Goal: Use online tool/utility: Utilize a website feature to perform a specific function

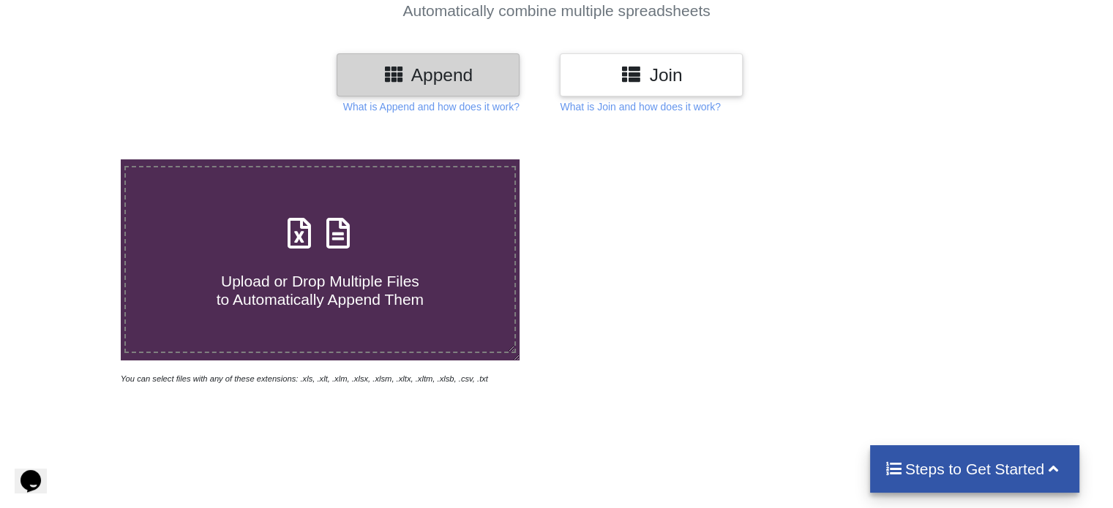
click at [269, 292] on span "Upload or Drop Multiple Files to Automatically Append Them" at bounding box center [320, 290] width 207 height 35
click at [76, 159] on input "Upload or Drop Multiple Files to Automatically Append Them" at bounding box center [76, 159] width 0 height 0
type input "C:\fakepath\20200002 P1 Progress Residential Borrower 2, LLC (2020-3) Rental [D…"
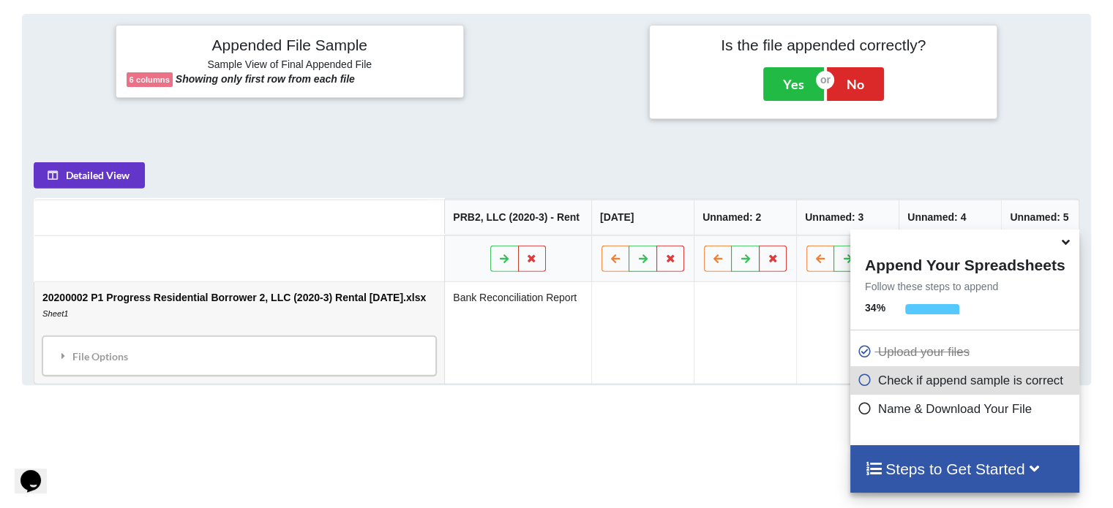
scroll to position [577, 0]
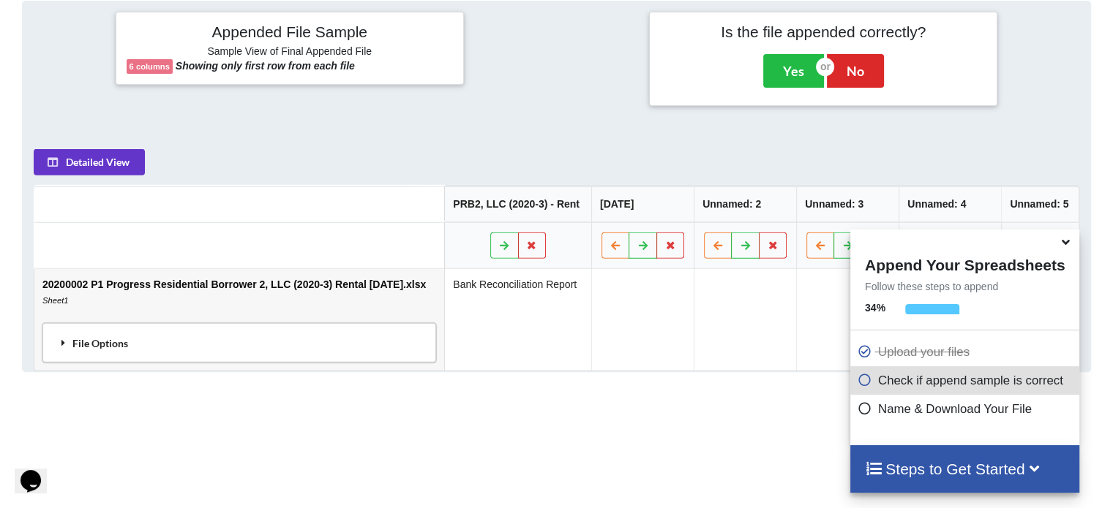
click at [311, 344] on div "File Options" at bounding box center [239, 343] width 385 height 31
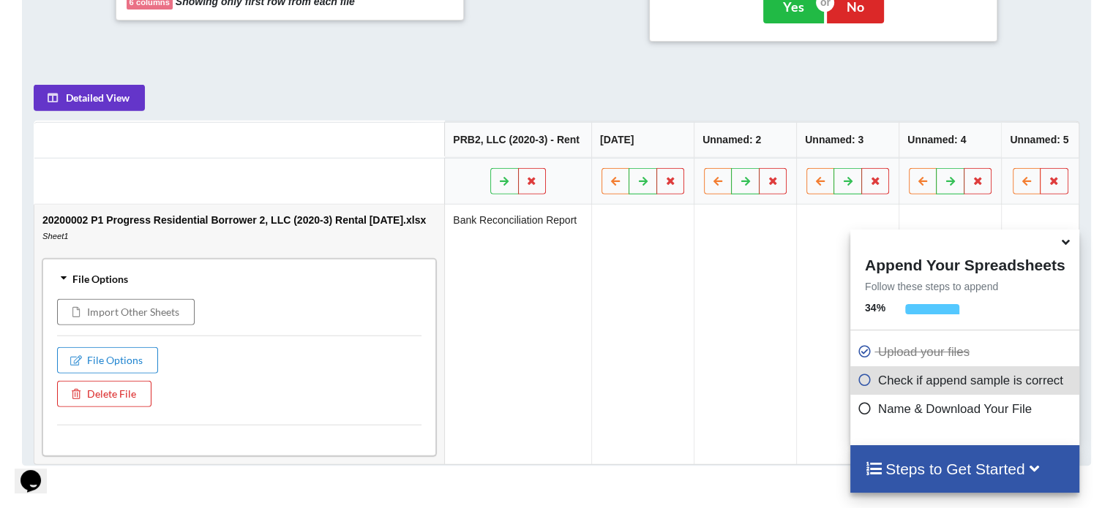
scroll to position [650, 0]
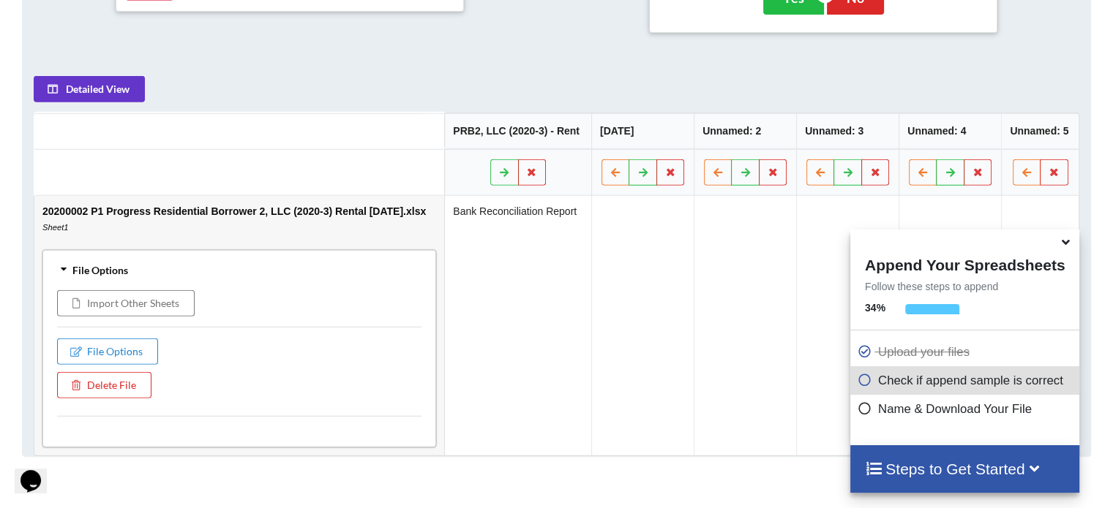
click at [1066, 245] on icon at bounding box center [1065, 239] width 15 height 13
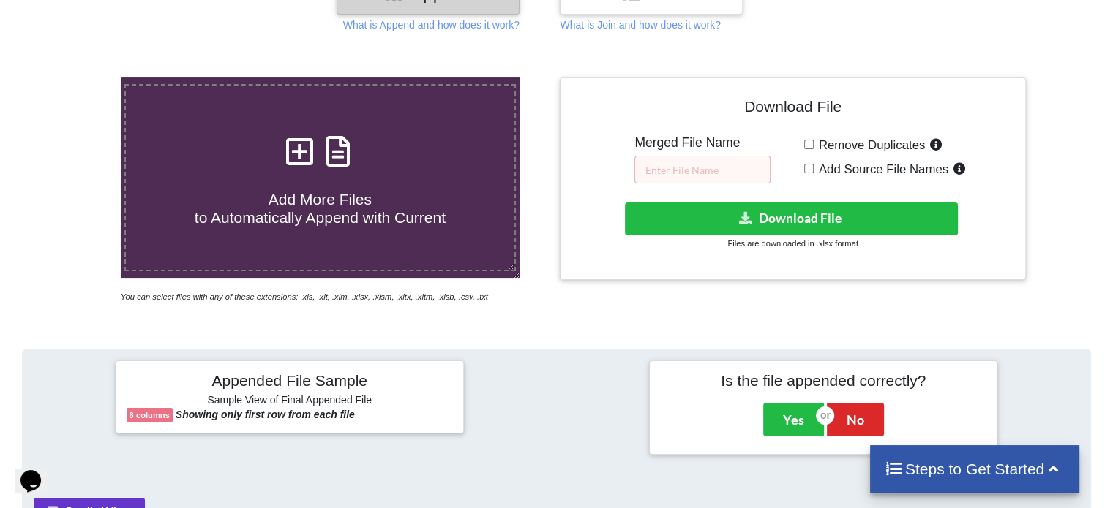
scroll to position [211, 0]
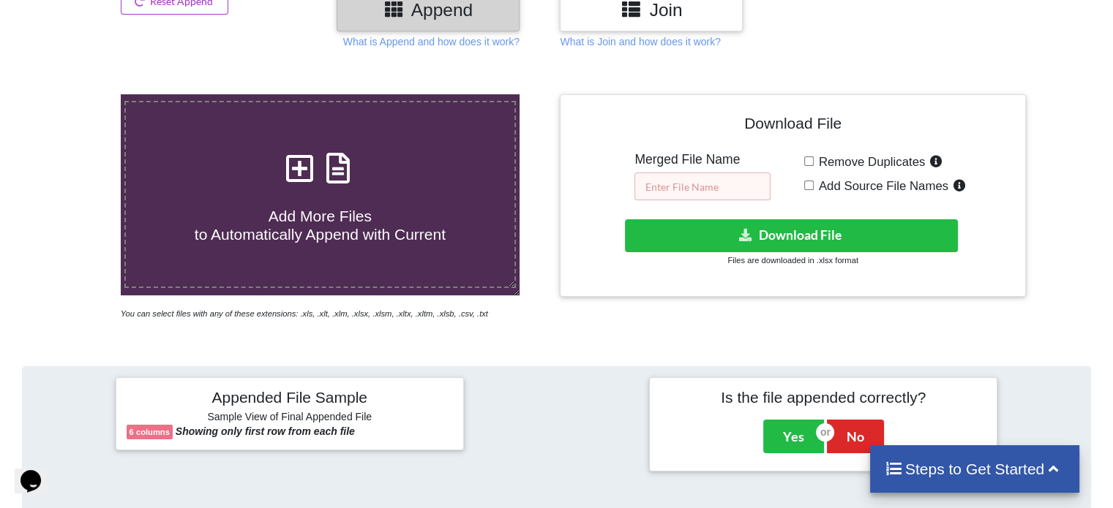
click at [673, 182] on input "text" at bounding box center [702, 187] width 136 height 28
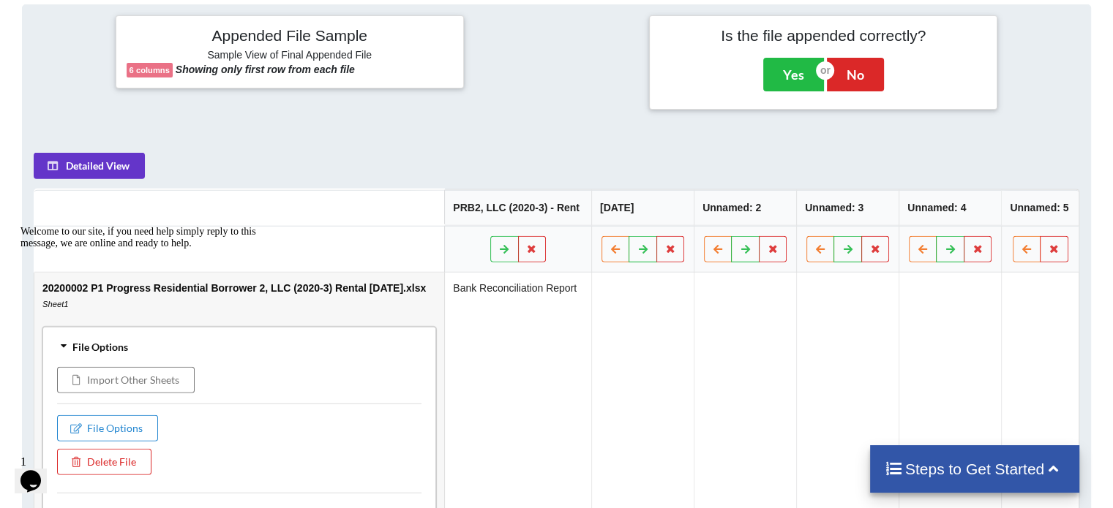
scroll to position [577, 0]
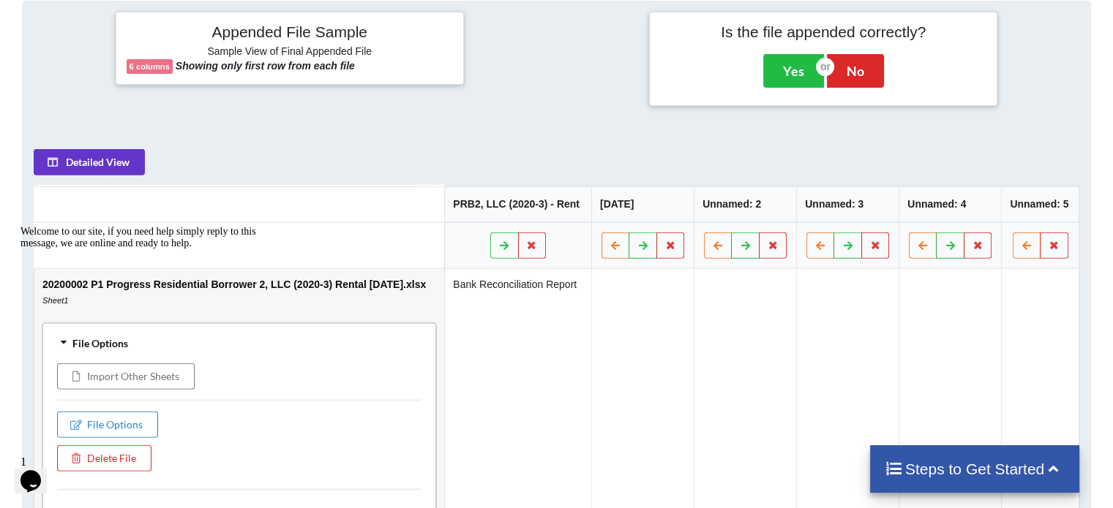
type input "Merged file 05.2023"
click at [565, 345] on td "Bank Reconciliation Report" at bounding box center [517, 399] width 147 height 260
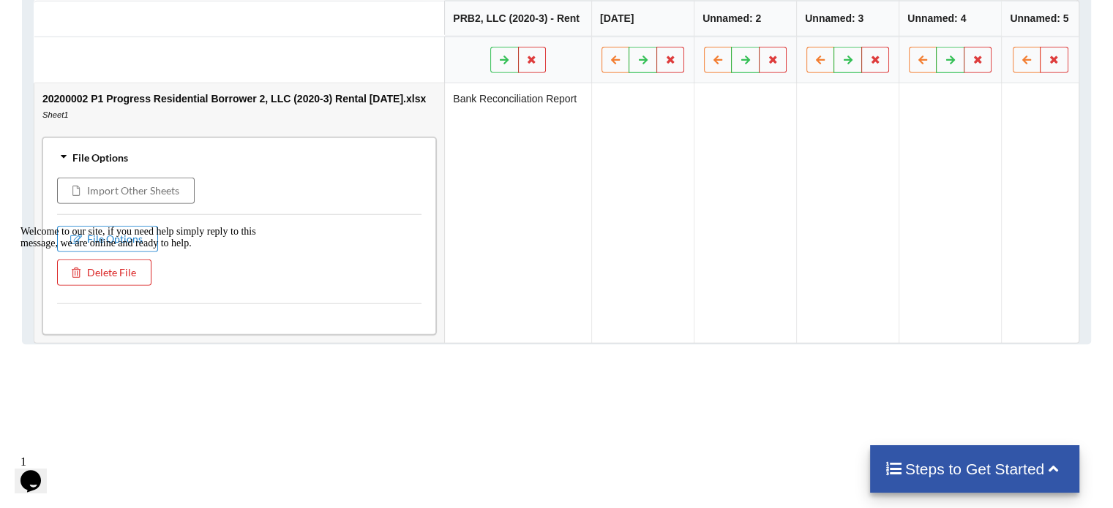
scroll to position [797, 0]
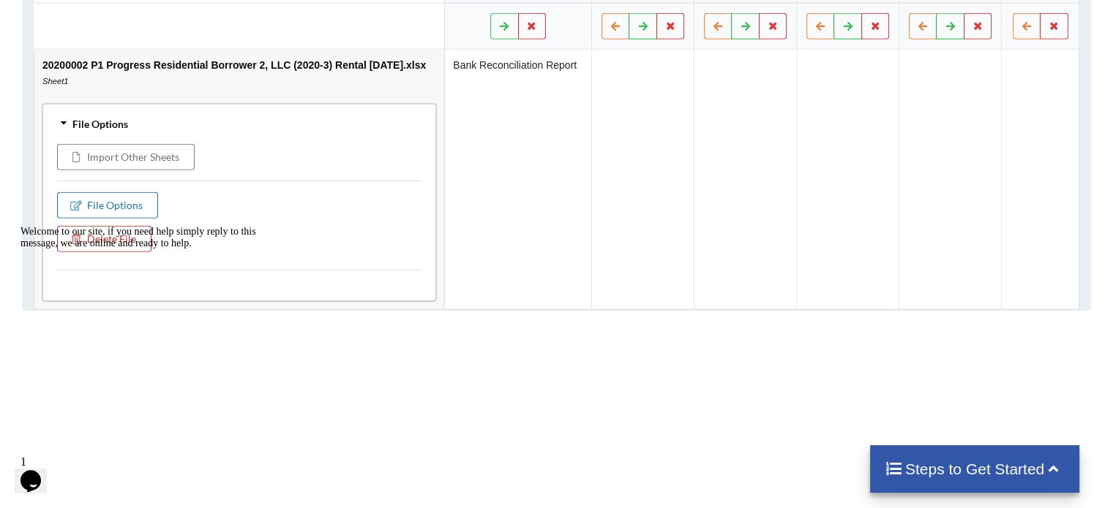
click at [152, 197] on button "File Options" at bounding box center [107, 205] width 101 height 26
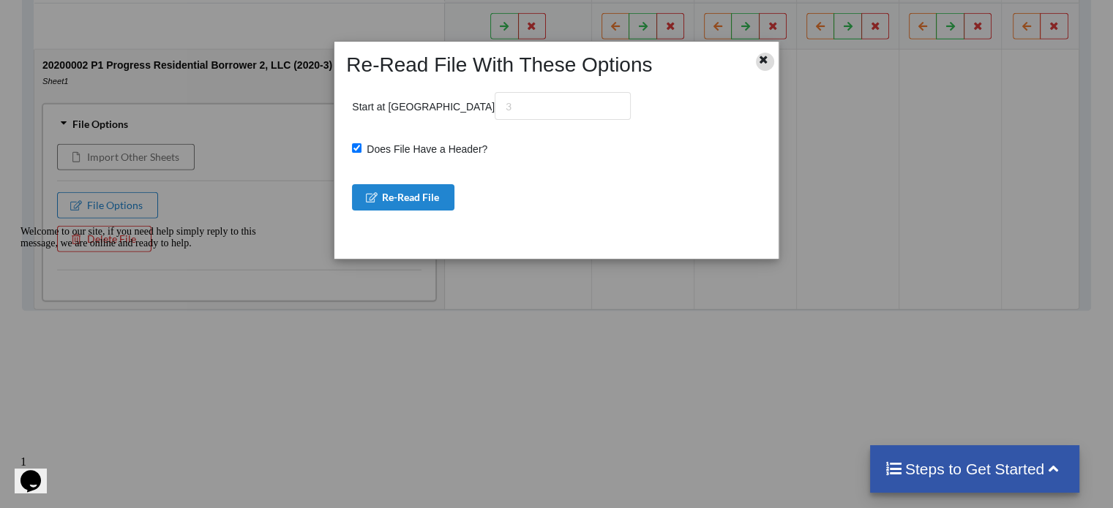
click at [758, 55] on icon at bounding box center [763, 58] width 12 height 10
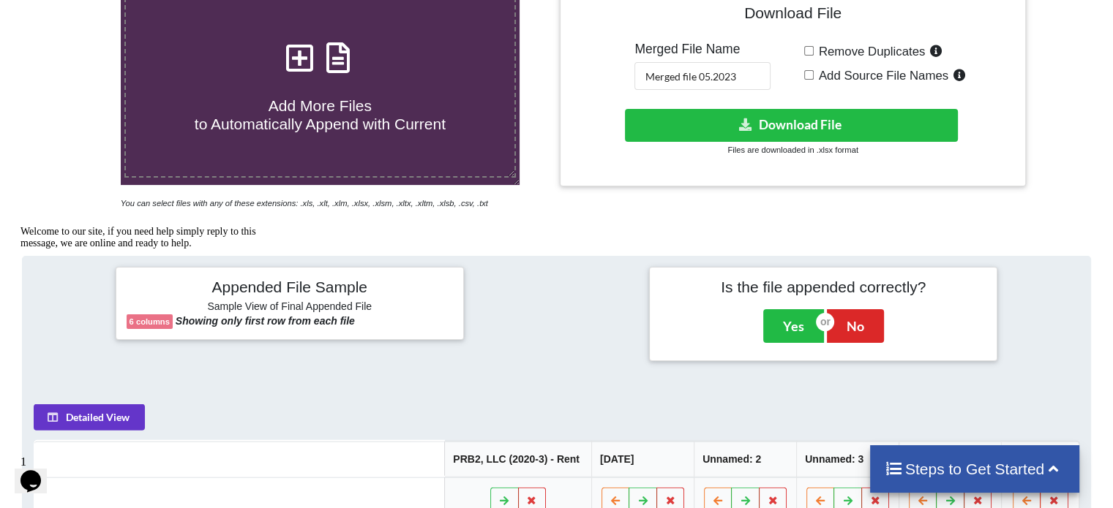
scroll to position [285, 0]
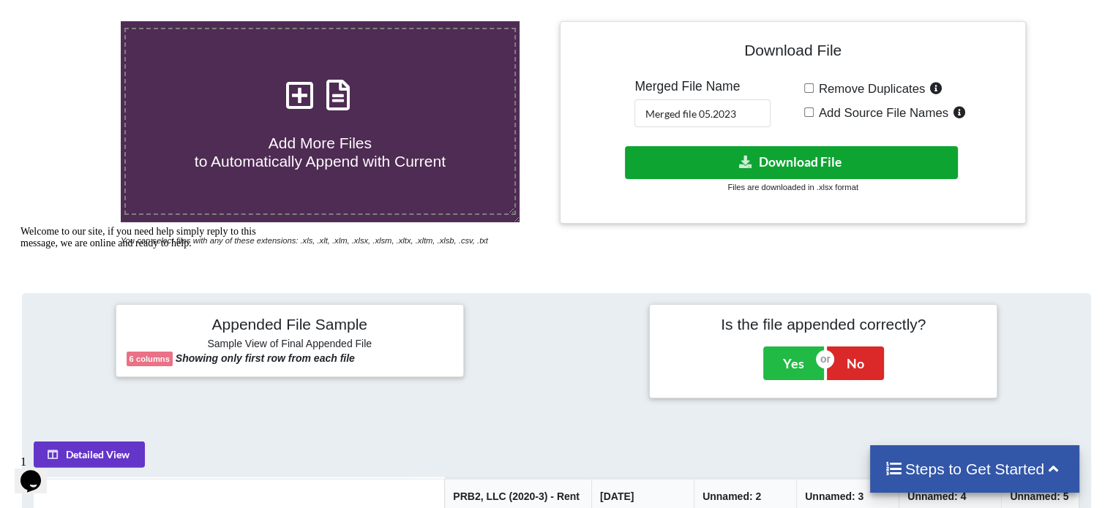
click at [755, 165] on button "Download File" at bounding box center [791, 162] width 333 height 33
